Goal: Task Accomplishment & Management: Use online tool/utility

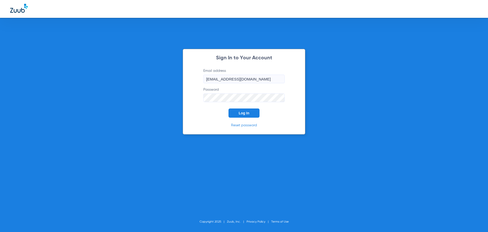
click at [249, 114] on button "Log In" at bounding box center [244, 112] width 31 height 9
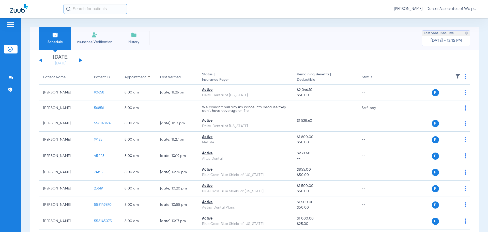
click at [103, 10] on input "text" at bounding box center [96, 9] width 64 height 10
type input "75415"
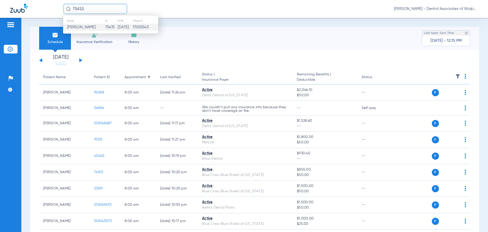
click at [74, 25] on span "[PERSON_NAME]" at bounding box center [81, 27] width 28 height 4
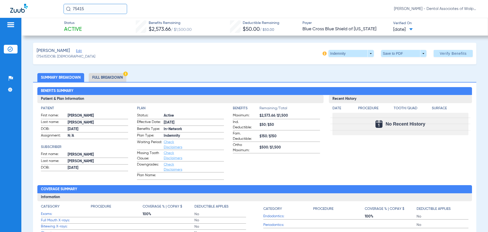
drag, startPoint x: 88, startPoint y: 8, endPoint x: 48, endPoint y: 3, distance: 39.7
click at [48, 4] on div "75415 [PERSON_NAME] - Dental Associates of Walpole" at bounding box center [244, 9] width 488 height 18
type input "558142932"
click at [74, 27] on span "[PERSON_NAME]" at bounding box center [81, 27] width 28 height 4
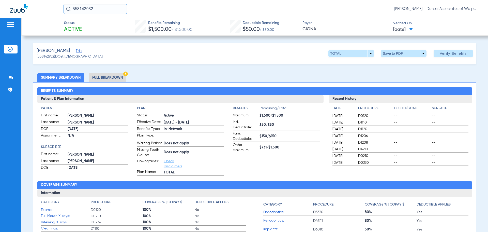
drag, startPoint x: 66, startPoint y: 5, endPoint x: 153, endPoint y: 4, distance: 87.0
click at [46, 5] on div "558142932 [PERSON_NAME] - Dental Associates of Walpole" at bounding box center [244, 9] width 488 height 18
type input "77358"
click at [79, 27] on span "[PERSON_NAME]" at bounding box center [81, 27] width 28 height 4
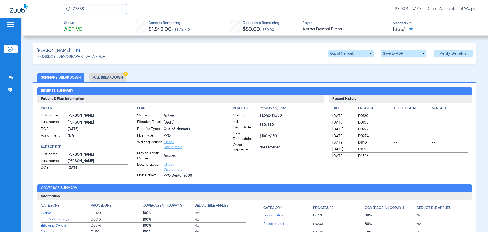
drag, startPoint x: 85, startPoint y: 8, endPoint x: 64, endPoint y: 8, distance: 21.9
click at [61, 10] on div "77358 [PERSON_NAME] - Dental Associates of Walpole" at bounding box center [244, 9] width 488 height 18
type input "64601"
click at [81, 26] on span "[PERSON_NAME]" at bounding box center [81, 27] width 28 height 4
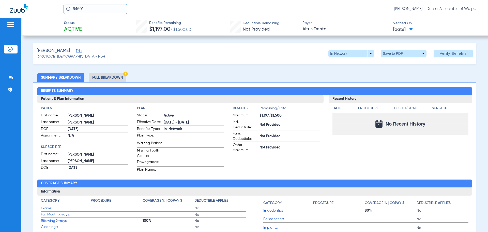
drag, startPoint x: 94, startPoint y: 10, endPoint x: 57, endPoint y: 5, distance: 37.6
click at [55, 5] on div "64601 [PERSON_NAME] - Dental Associates of Walpole" at bounding box center [244, 9] width 488 height 18
type input "64615"
click at [85, 27] on span "[PERSON_NAME]" at bounding box center [81, 27] width 28 height 4
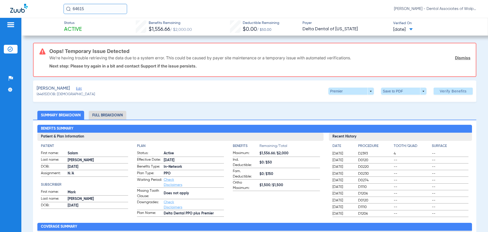
drag, startPoint x: 94, startPoint y: 8, endPoint x: 64, endPoint y: 3, distance: 29.8
click at [64, 3] on div "64615 [PERSON_NAME] - Dental Associates of Walpole" at bounding box center [244, 9] width 488 height 18
type input "64615"
click at [81, 27] on span "[PERSON_NAME]" at bounding box center [81, 27] width 28 height 4
drag, startPoint x: 69, startPoint y: 7, endPoint x: 61, endPoint y: 5, distance: 8.0
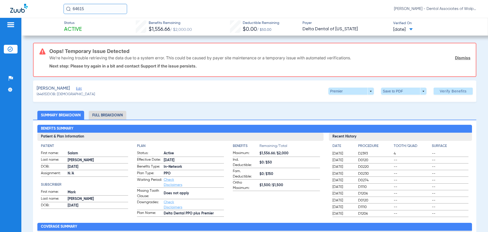
click at [61, 6] on div "64615 [PERSON_NAME] - Dental Associates of Walpole" at bounding box center [244, 9] width 488 height 18
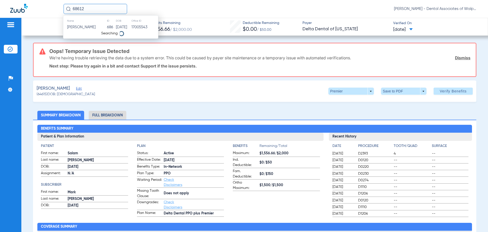
type input "68612"
click at [81, 26] on span "[PERSON_NAME]" at bounding box center [81, 27] width 28 height 4
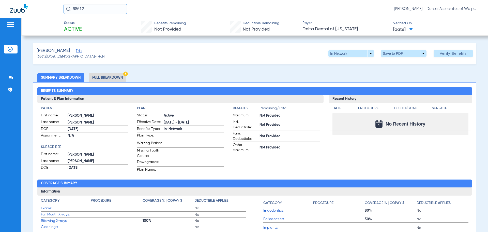
drag, startPoint x: 86, startPoint y: 7, endPoint x: 61, endPoint y: 0, distance: 25.9
click at [62, 1] on div "68612 [PERSON_NAME] - Dental Associates of Walpole" at bounding box center [244, 9] width 488 height 18
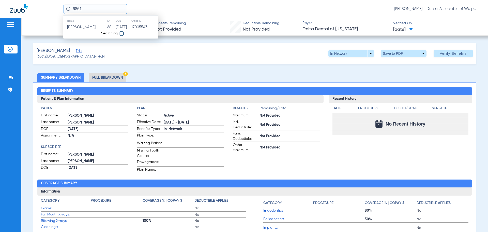
type input "68612"
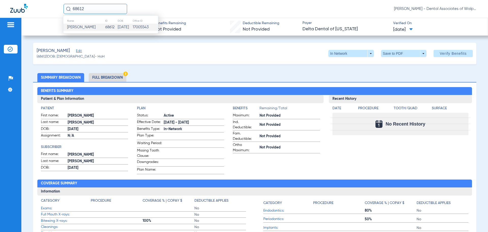
click at [80, 27] on span "[PERSON_NAME]" at bounding box center [81, 27] width 28 height 4
drag, startPoint x: 97, startPoint y: 9, endPoint x: 0, endPoint y: -10, distance: 99.0
click at [0, 0] on html "68612 [PERSON_NAME] - Dental Associates of Walpole Patients Insurance Verificat…" at bounding box center [244, 116] width 488 height 232
click at [78, 10] on input "text" at bounding box center [96, 9] width 64 height 10
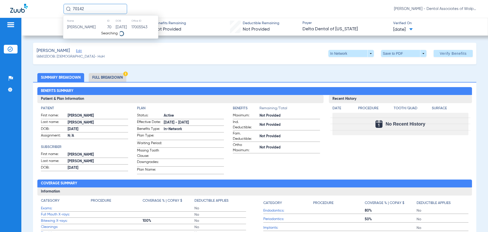
type input "70142"
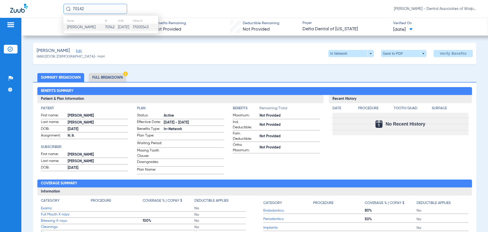
click at [85, 26] on span "[PERSON_NAME]" at bounding box center [81, 27] width 28 height 4
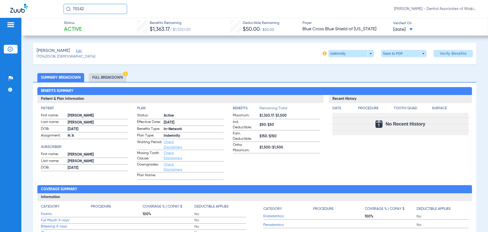
drag, startPoint x: 98, startPoint y: 9, endPoint x: 62, endPoint y: 2, distance: 37.4
click at [62, 7] on div "70142 [PERSON_NAME] - Dental Associates of Walpole" at bounding box center [244, 9] width 488 height 18
type input "23895"
click at [75, 25] on td "[PERSON_NAME]" at bounding box center [83, 27] width 41 height 7
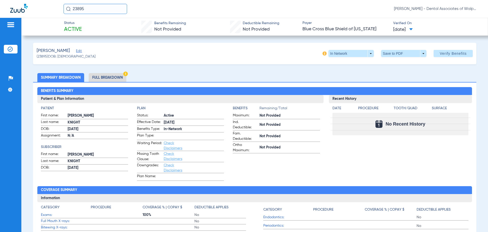
click at [97, 8] on input "23895" at bounding box center [96, 9] width 64 height 10
click at [86, 27] on span "[PERSON_NAME]" at bounding box center [81, 27] width 28 height 4
drag, startPoint x: 87, startPoint y: 11, endPoint x: 27, endPoint y: 4, distance: 60.9
click at [27, 4] on div "23895 [PERSON_NAME] - Dental Associates of Walpole" at bounding box center [244, 9] width 488 height 18
type input "63363"
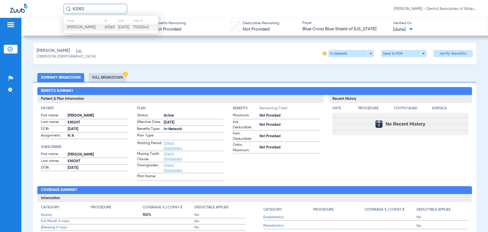
click at [83, 27] on span "[PERSON_NAME]" at bounding box center [81, 27] width 28 height 4
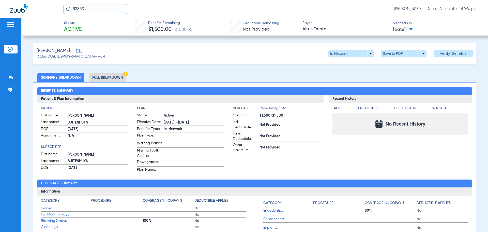
drag, startPoint x: 31, startPoint y: 2, endPoint x: 14, endPoint y: 0, distance: 16.9
click at [14, 0] on div "63363 [PERSON_NAME] - Dental Associates of Walpole" at bounding box center [244, 9] width 488 height 18
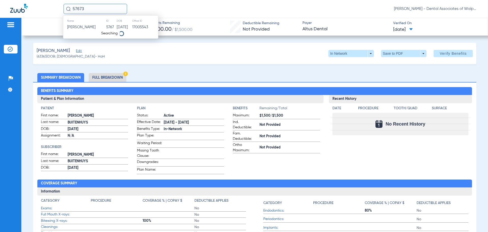
type input "57673"
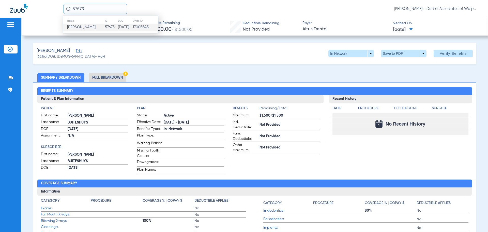
click at [82, 26] on span "[PERSON_NAME]" at bounding box center [81, 27] width 28 height 4
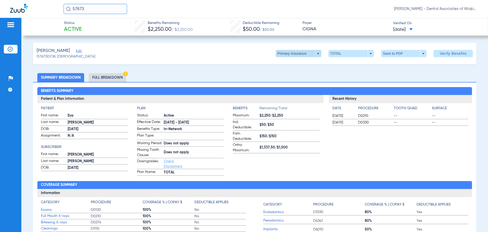
click at [314, 53] on span at bounding box center [299, 53] width 46 height 7
click at [288, 74] on span "Secondary Insurance" at bounding box center [293, 74] width 34 height 4
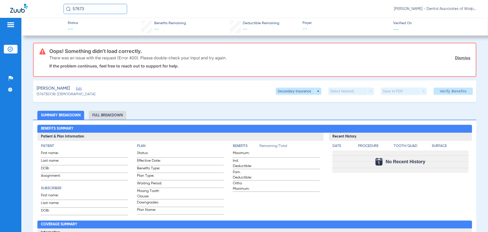
drag, startPoint x: 97, startPoint y: 9, endPoint x: 49, endPoint y: 3, distance: 48.9
click at [49, 3] on div "57673 [PERSON_NAME] - Dental Associates of Walpole" at bounding box center [244, 9] width 488 height 18
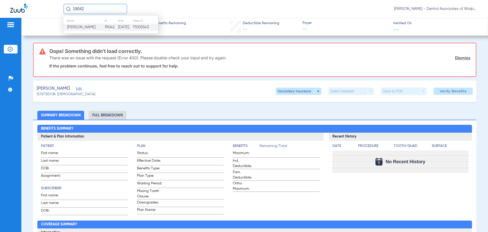
type input "19042"
drag, startPoint x: 76, startPoint y: 28, endPoint x: 102, endPoint y: 28, distance: 26.2
click at [77, 29] on span "[PERSON_NAME]" at bounding box center [81, 27] width 28 height 4
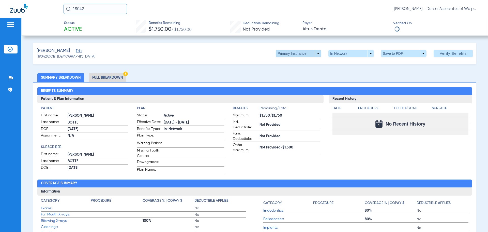
click at [316, 54] on span at bounding box center [299, 53] width 46 height 7
click at [297, 76] on span "Secondary Insurance" at bounding box center [293, 74] width 34 height 4
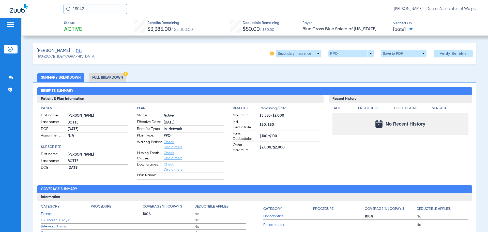
drag, startPoint x: 90, startPoint y: 8, endPoint x: 53, endPoint y: 8, distance: 37.1
click at [53, 8] on div "19042 [PERSON_NAME] - Dental Associates of Walpole" at bounding box center [244, 9] width 488 height 18
type input "558147424"
click at [75, 27] on span "[PERSON_NAME]" at bounding box center [81, 27] width 28 height 4
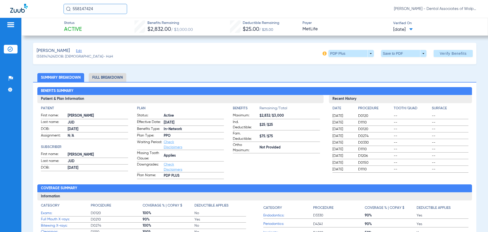
click at [50, 2] on div "558147424 [PERSON_NAME] - Dental Associates of Walpole" at bounding box center [244, 9] width 488 height 18
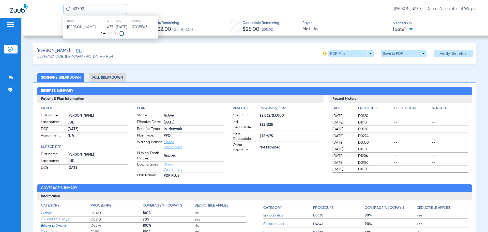
type input "43702"
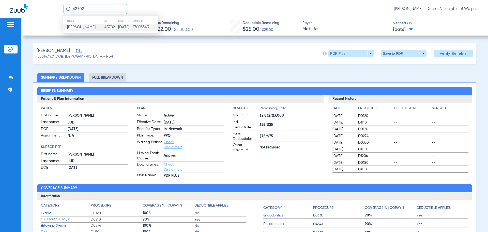
click at [79, 26] on span "[PERSON_NAME]" at bounding box center [81, 27] width 28 height 4
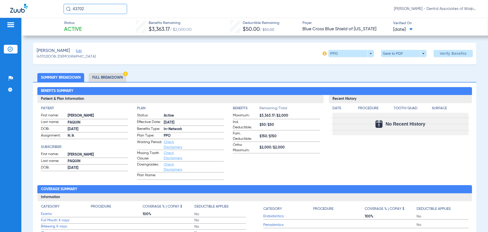
drag, startPoint x: 92, startPoint y: 7, endPoint x: 63, endPoint y: 6, distance: 29.5
click at [63, 6] on div "43702 [PERSON_NAME] - Dental Associates of Walpole" at bounding box center [244, 9] width 488 height 18
type input "21146"
click at [90, 26] on span "[PERSON_NAME]" at bounding box center [81, 27] width 28 height 4
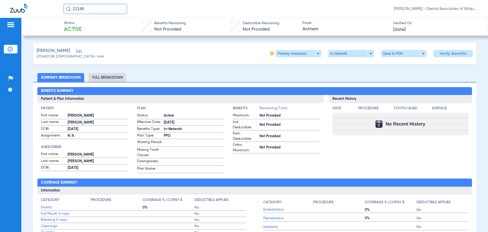
drag, startPoint x: 115, startPoint y: 11, endPoint x: 42, endPoint y: 1, distance: 74.1
click at [42, 1] on div "21146 [PERSON_NAME] - Dental Associates of Walpole" at bounding box center [244, 9] width 488 height 18
type input "13587"
click at [84, 27] on span "[PERSON_NAME]" at bounding box center [81, 27] width 28 height 4
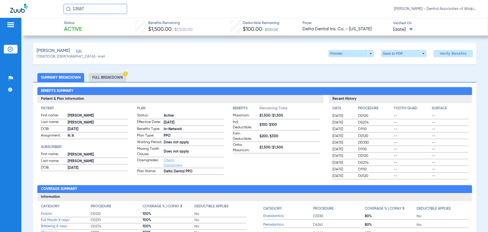
drag, startPoint x: 92, startPoint y: 11, endPoint x: 47, endPoint y: 1, distance: 46.3
click at [47, 1] on div "13587 [PERSON_NAME] - Dental Associates of Walpole" at bounding box center [244, 9] width 488 height 18
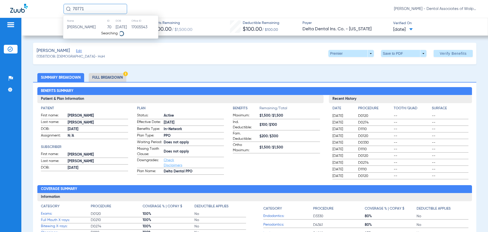
type input "70771"
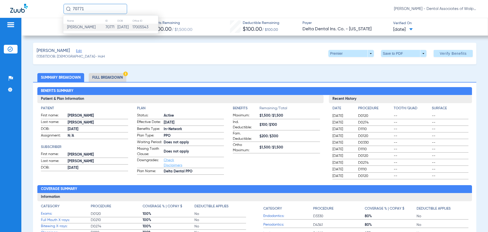
click at [95, 28] on span "[PERSON_NAME]" at bounding box center [81, 27] width 28 height 4
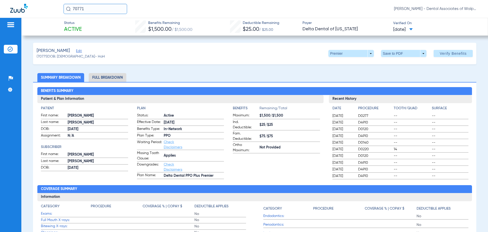
drag, startPoint x: 94, startPoint y: 10, endPoint x: 58, endPoint y: 3, distance: 36.2
click at [58, 3] on div "70771 [PERSON_NAME] - Dental Associates of Walpole" at bounding box center [244, 9] width 488 height 18
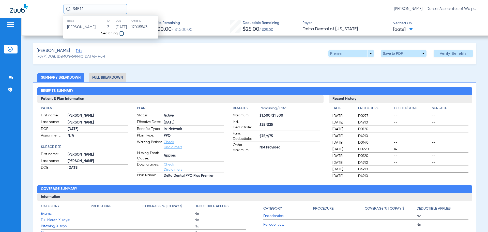
type input "34511"
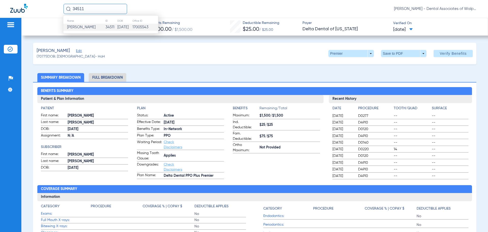
click at [86, 29] on span "[PERSON_NAME]" at bounding box center [81, 27] width 28 height 4
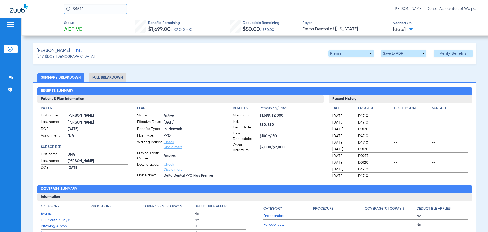
drag, startPoint x: 91, startPoint y: 7, endPoint x: 75, endPoint y: 8, distance: 16.5
click at [75, 8] on input "34511" at bounding box center [96, 9] width 64 height 10
type input "558144159"
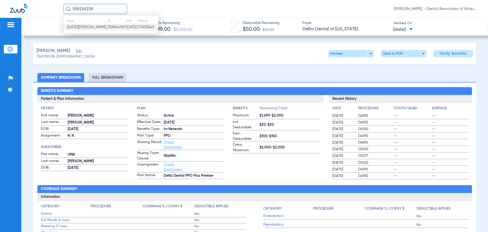
click at [87, 27] on span "[DATE][PERSON_NAME]" at bounding box center [87, 27] width 40 height 4
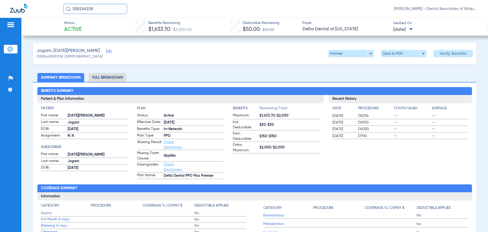
click at [487, 2] on div "558144159 [PERSON_NAME] - Dental Associates of Walpole" at bounding box center [244, 9] width 488 height 18
drag, startPoint x: 103, startPoint y: 8, endPoint x: 63, endPoint y: 6, distance: 40.8
click at [63, 6] on div "558144159 [PERSON_NAME] - Dental Associates of Walpole" at bounding box center [244, 9] width 488 height 18
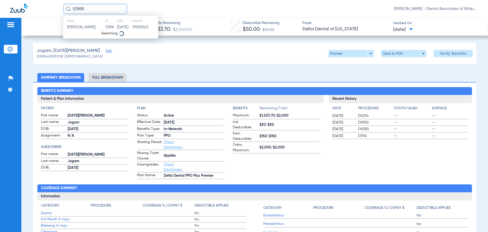
type input "53968"
click at [81, 27] on span "[PERSON_NAME]" at bounding box center [81, 27] width 28 height 4
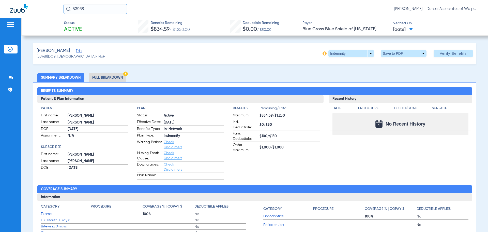
drag, startPoint x: 86, startPoint y: 7, endPoint x: 9, endPoint y: -6, distance: 78.4
click at [9, 0] on html "53968 [PERSON_NAME] - Dental Associates of Walpole Patients Insurance Verificat…" at bounding box center [244, 116] width 488 height 232
type input "12635"
click at [86, 26] on span "[PERSON_NAME]" at bounding box center [81, 27] width 28 height 4
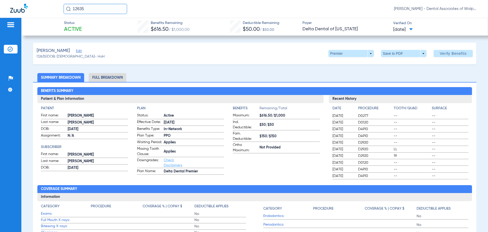
drag, startPoint x: 96, startPoint y: 10, endPoint x: 39, endPoint y: 6, distance: 57.6
click at [39, 6] on div "12635 [PERSON_NAME] - Dental Associates of Walpole" at bounding box center [244, 9] width 488 height 18
type input "73405"
click at [89, 27] on span "[PERSON_NAME]" at bounding box center [81, 27] width 28 height 4
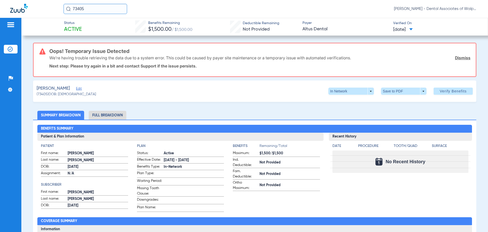
drag, startPoint x: 86, startPoint y: 9, endPoint x: 49, endPoint y: 2, distance: 37.8
click at [49, 2] on div "73405 [PERSON_NAME] - Dental Associates of Walpole" at bounding box center [244, 9] width 488 height 18
type input "66789"
click at [93, 29] on span "[PERSON_NAME]" at bounding box center [81, 27] width 28 height 4
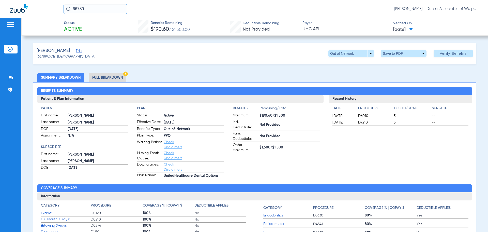
drag, startPoint x: 84, startPoint y: 9, endPoint x: 49, endPoint y: 7, distance: 34.7
click at [49, 7] on div "66789 [PERSON_NAME] - Dental Associates of Walpole" at bounding box center [244, 9] width 488 height 18
type input "77567"
click at [90, 27] on span "[PERSON_NAME]" at bounding box center [81, 27] width 28 height 4
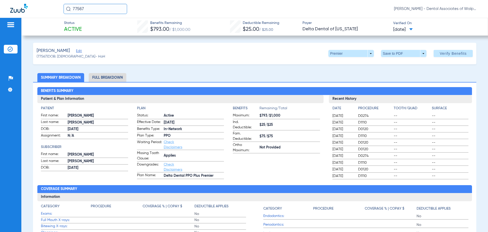
drag, startPoint x: 94, startPoint y: 11, endPoint x: 48, endPoint y: -3, distance: 48.1
click at [48, 0] on html "77567 [PERSON_NAME] - Dental Associates of Walpole Patients Insurance Verificat…" at bounding box center [244, 116] width 488 height 232
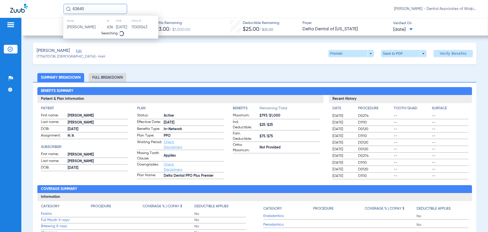
type input "63640"
click at [84, 28] on span "[PERSON_NAME]" at bounding box center [81, 27] width 28 height 4
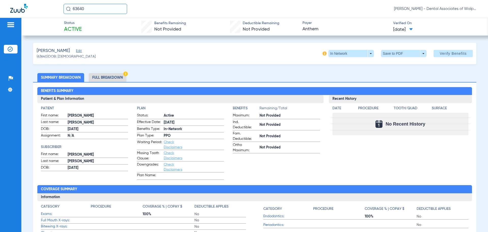
drag, startPoint x: 97, startPoint y: 11, endPoint x: 49, endPoint y: 0, distance: 49.8
click at [49, 0] on div "63640 [PERSON_NAME] - Dental Associates of Walpole" at bounding box center [244, 9] width 488 height 18
click at [75, 8] on input "text" at bounding box center [96, 9] width 64 height 10
type input "63787"
click at [79, 27] on span "[PERSON_NAME]" at bounding box center [81, 27] width 28 height 4
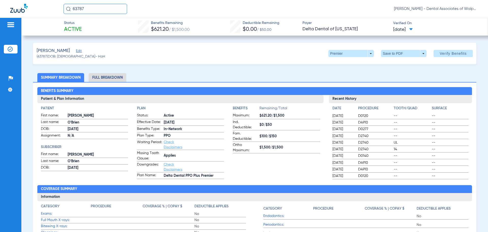
drag, startPoint x: 100, startPoint y: 8, endPoint x: 54, endPoint y: -5, distance: 48.3
click at [54, 0] on html "63787 [PERSON_NAME] - Dental Associates of Walpole Patients Insurance Verificat…" at bounding box center [244, 116] width 488 height 232
type input "80277"
click at [87, 25] on span "[PERSON_NAME]" at bounding box center [81, 27] width 28 height 4
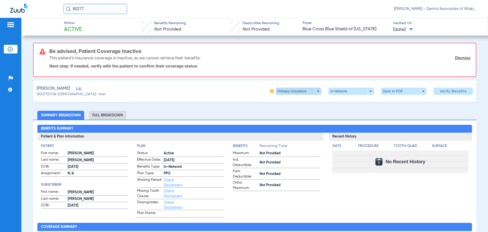
click at [315, 91] on span at bounding box center [299, 90] width 46 height 7
click at [286, 112] on span "Secondary Insurance" at bounding box center [293, 112] width 34 height 4
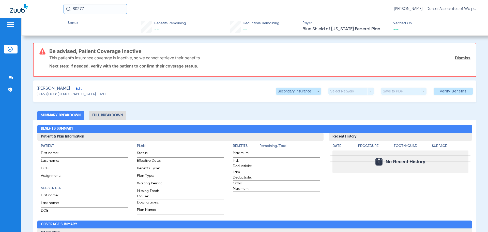
drag, startPoint x: 92, startPoint y: 8, endPoint x: 14, endPoint y: -2, distance: 78.4
click at [14, 0] on html "80277 [PERSON_NAME] - Dental Associates of Walpole Patients Insurance Verificat…" at bounding box center [244, 116] width 488 height 232
type input "20067"
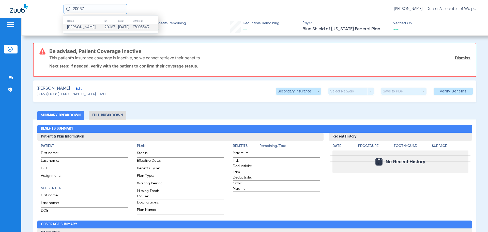
click at [80, 27] on span "[PERSON_NAME]" at bounding box center [81, 27] width 28 height 4
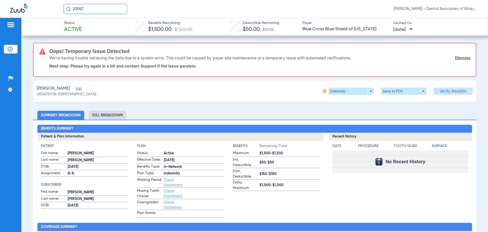
drag, startPoint x: 96, startPoint y: 6, endPoint x: 33, endPoint y: -1, distance: 62.9
click at [33, 0] on html "20067 [PERSON_NAME] - Dental Associates of Walpole Patients Insurance Verificat…" at bounding box center [244, 116] width 488 height 232
type input "24710"
click at [85, 26] on span "[PERSON_NAME]" at bounding box center [81, 27] width 28 height 4
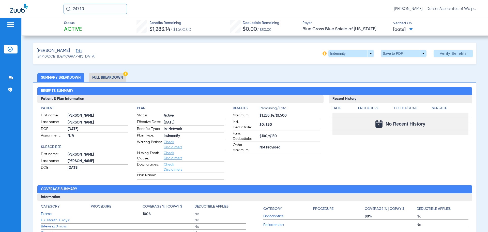
drag, startPoint x: 100, startPoint y: 10, endPoint x: 54, endPoint y: 8, distance: 46.3
click at [54, 9] on div "24710 [PERSON_NAME] - Dental Associates of Walpole" at bounding box center [244, 9] width 488 height 18
type input "75304"
click at [81, 27] on span "[PERSON_NAME]" at bounding box center [81, 27] width 28 height 4
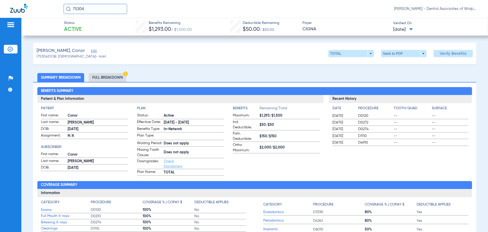
drag, startPoint x: 86, startPoint y: 9, endPoint x: 43, endPoint y: 6, distance: 42.8
click at [43, 6] on div "75304 [PERSON_NAME] - Dental Associates of Walpole" at bounding box center [244, 9] width 488 height 18
type input "558142887"
click at [77, 27] on span "[PERSON_NAME]" at bounding box center [81, 27] width 28 height 4
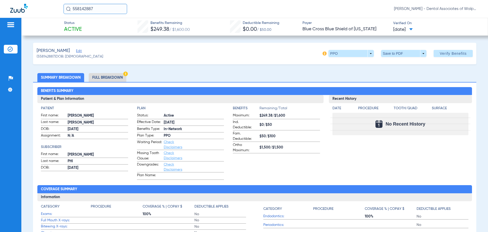
drag, startPoint x: 74, startPoint y: 11, endPoint x: 42, endPoint y: 6, distance: 31.7
click at [42, 6] on div "558142887 [PERSON_NAME] - Dental Associates of Walpole" at bounding box center [244, 9] width 488 height 18
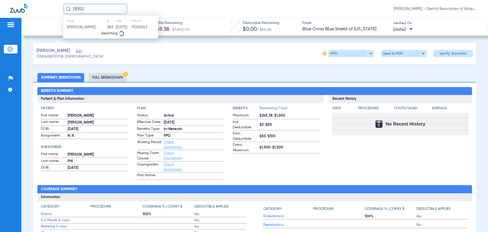
type input "28352"
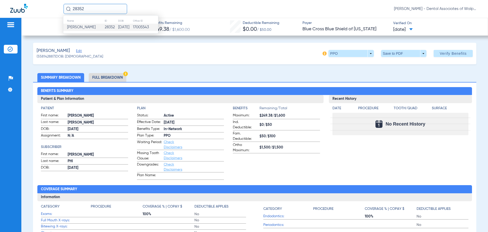
click at [85, 27] on span "[PERSON_NAME]" at bounding box center [81, 27] width 28 height 4
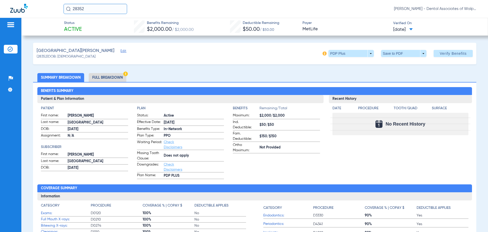
click at [39, 9] on div "28352 [PERSON_NAME] - Dental Associates of Walpole" at bounding box center [244, 9] width 488 height 18
